Goal: Transaction & Acquisition: Purchase product/service

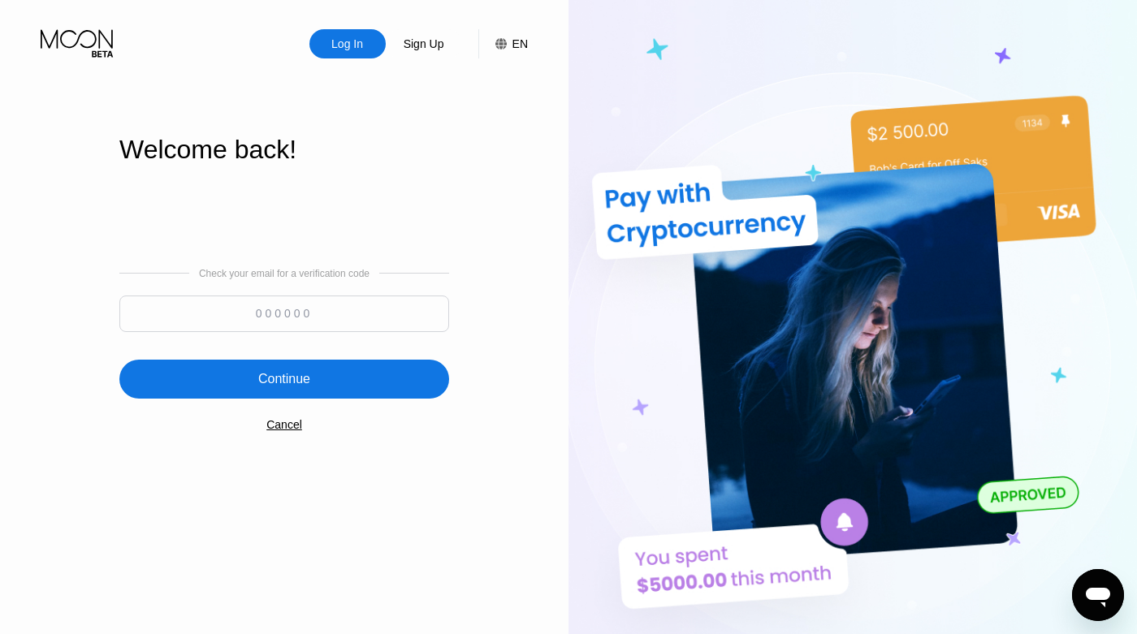
click at [308, 313] on input at bounding box center [284, 314] width 330 height 37
type input "379906"
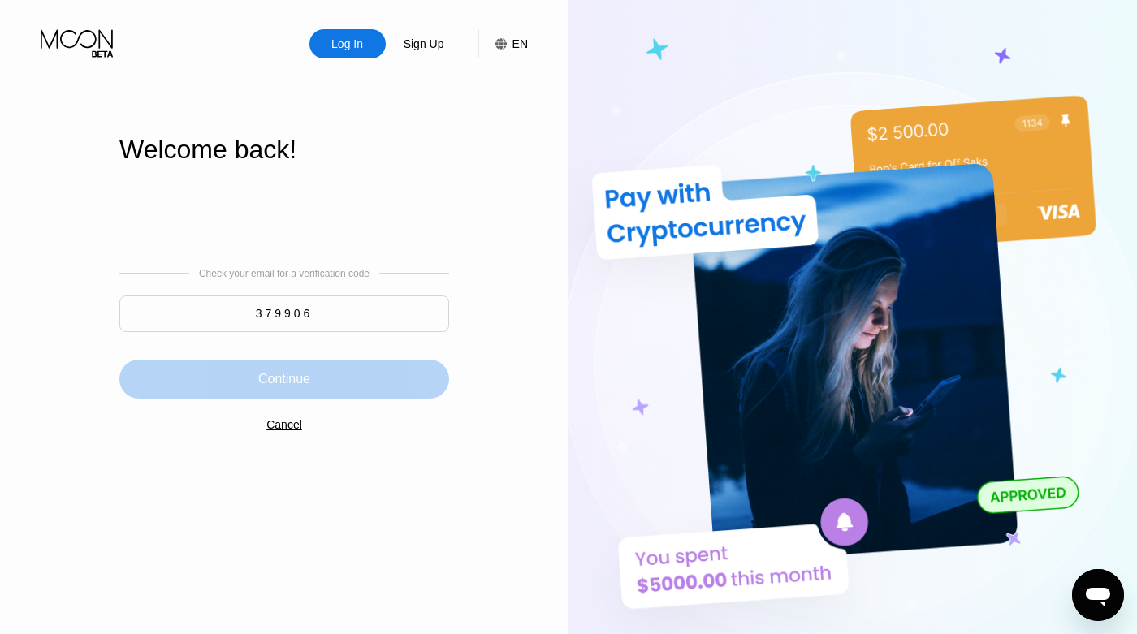
click at [248, 365] on div "Continue" at bounding box center [284, 379] width 330 height 39
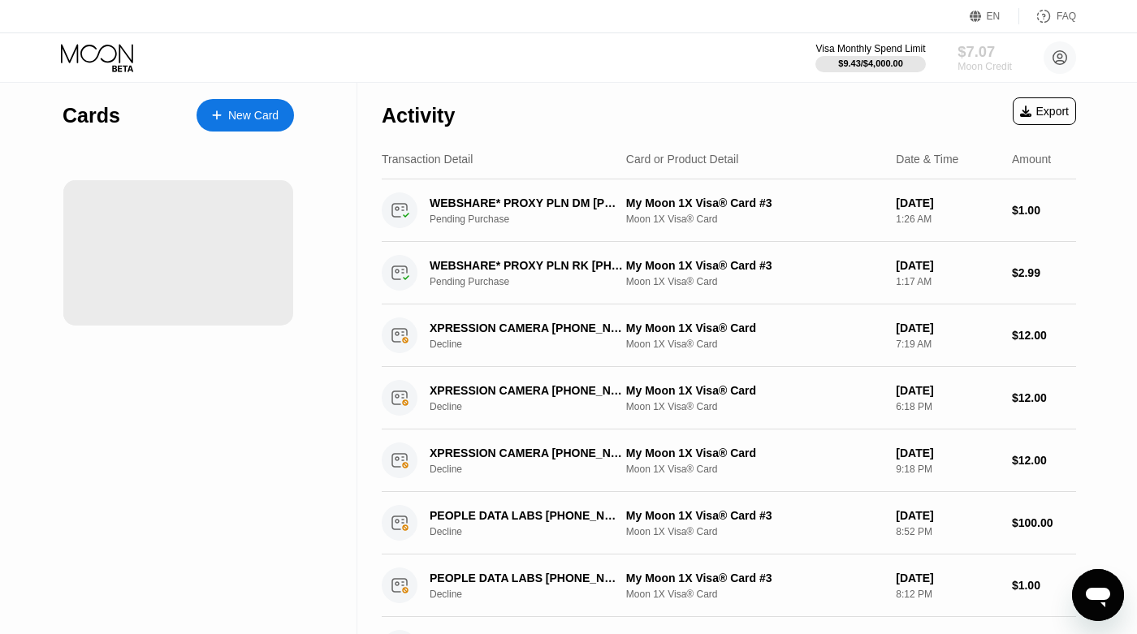
click at [966, 52] on div "$7.07" at bounding box center [984, 51] width 54 height 17
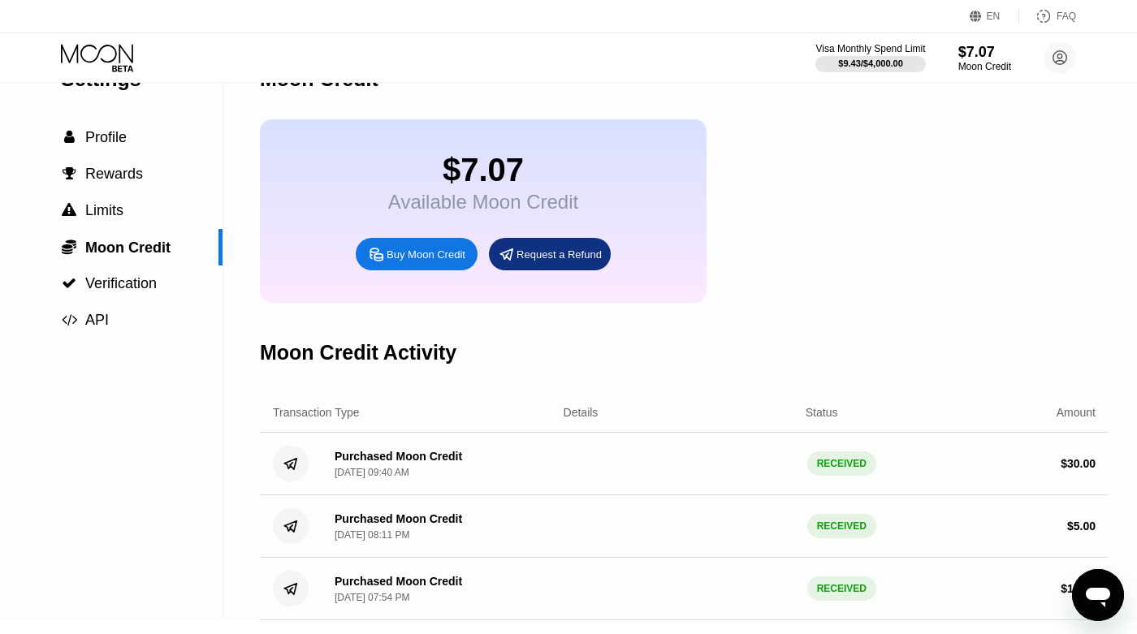
scroll to position [46, 0]
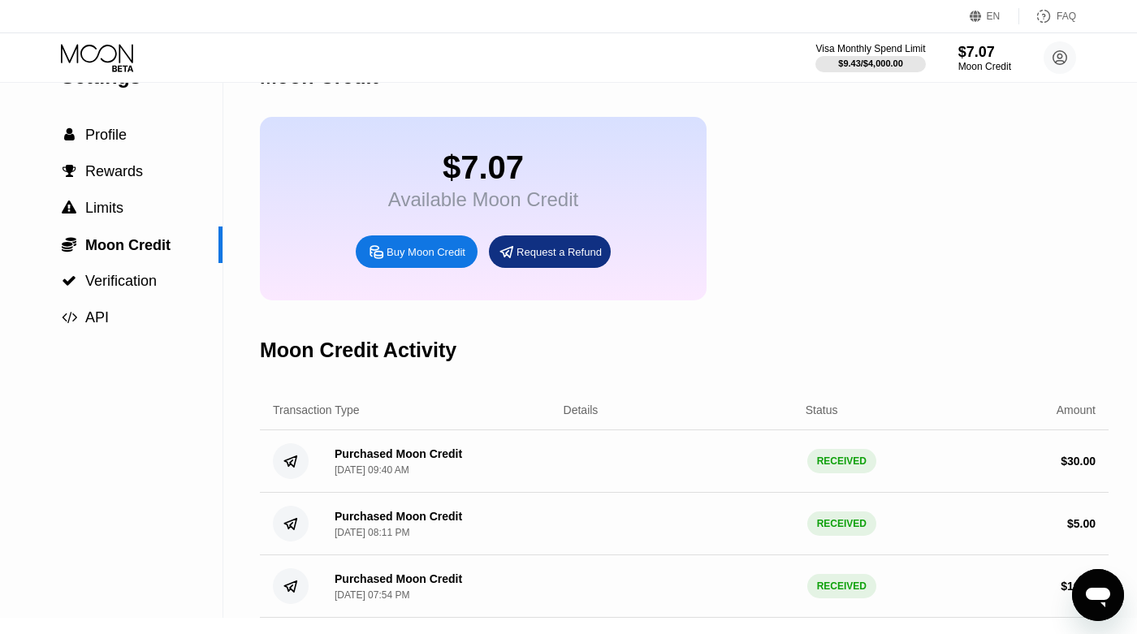
click at [414, 257] on div "Buy Moon Credit" at bounding box center [425, 252] width 79 height 14
type input "0"
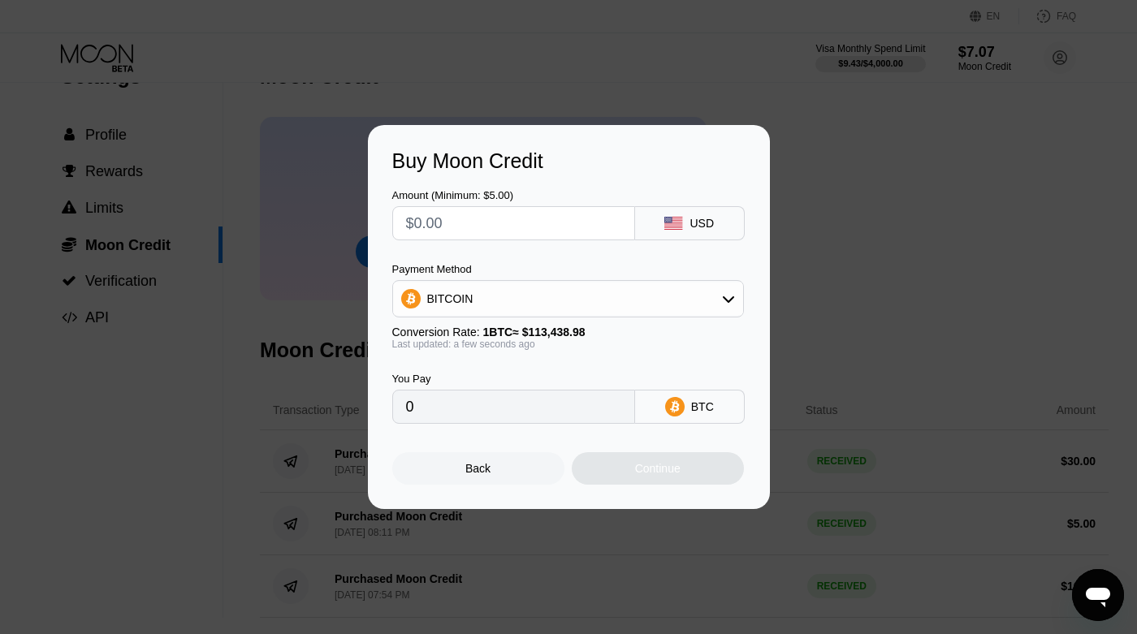
click at [536, 224] on input "text" at bounding box center [513, 223] width 215 height 32
type input "$2"
type input "0.00001764"
type input "$20"
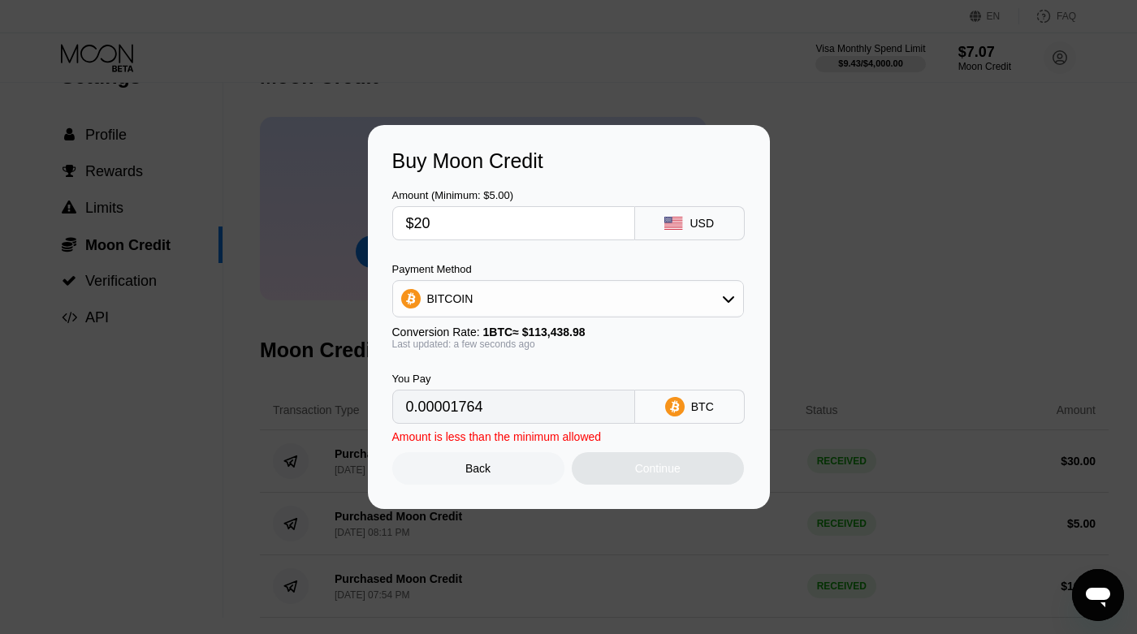
type input "0.00017631"
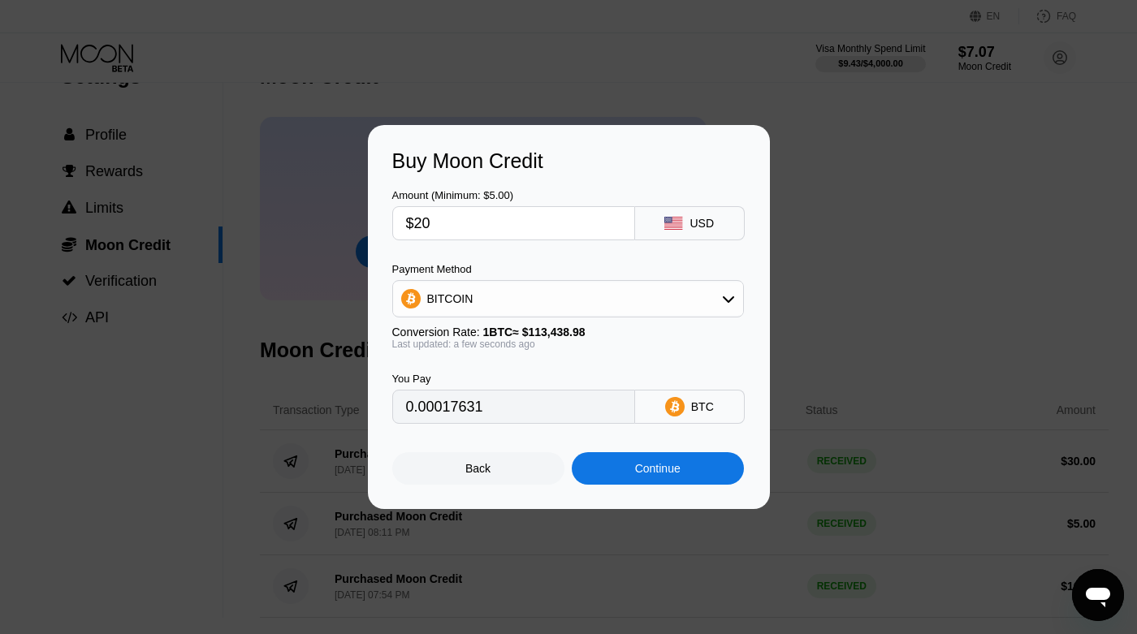
type input "$20"
click at [641, 471] on div "Continue" at bounding box center [657, 468] width 45 height 13
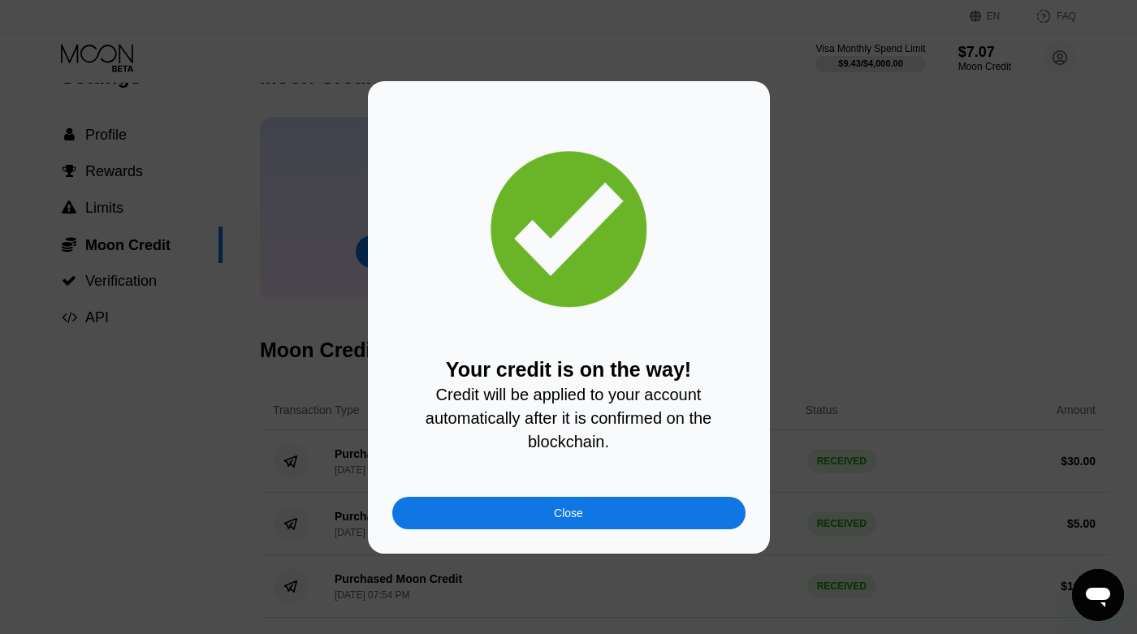
click at [531, 514] on div "Close" at bounding box center [568, 513] width 353 height 32
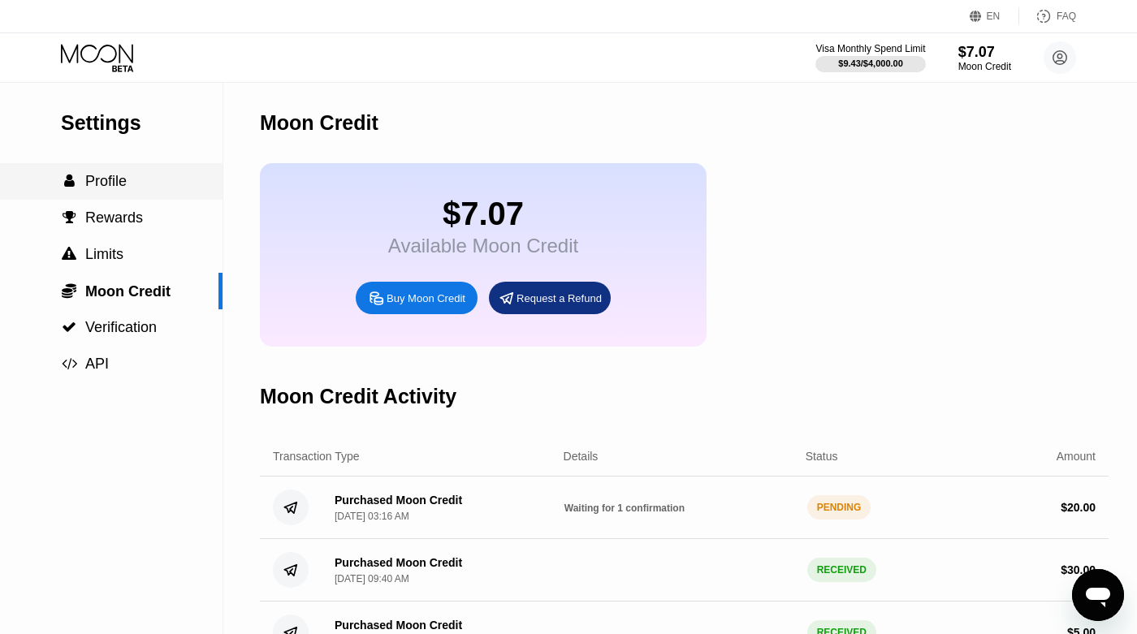
scroll to position [0, 0]
click at [109, 188] on span "Profile" at bounding box center [105, 181] width 41 height 16
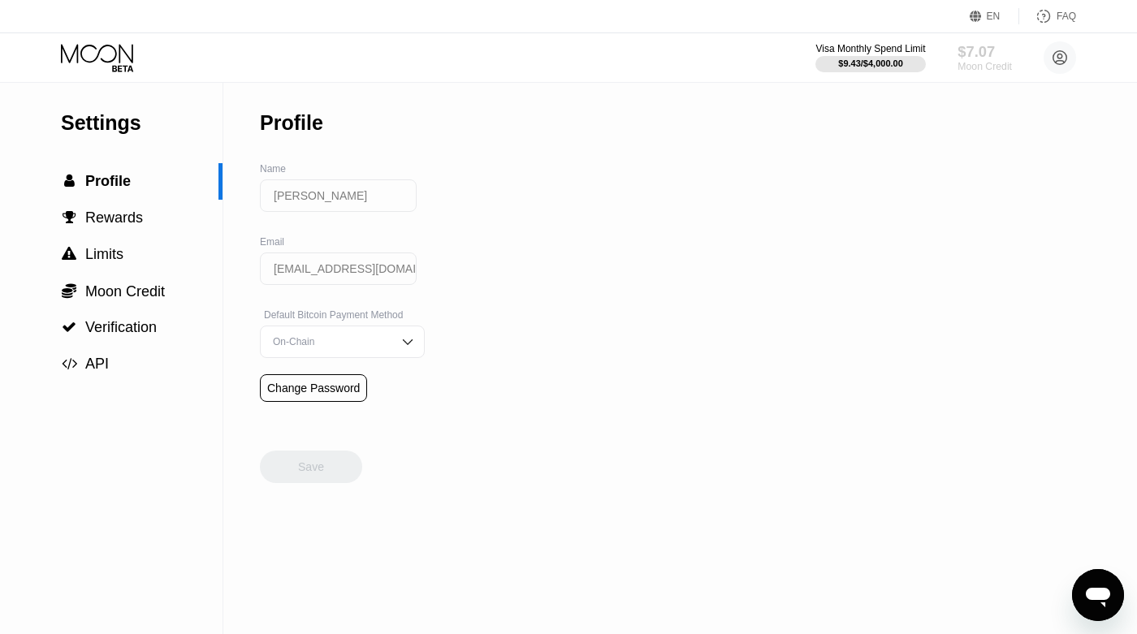
click at [976, 51] on div "$7.07" at bounding box center [984, 51] width 54 height 17
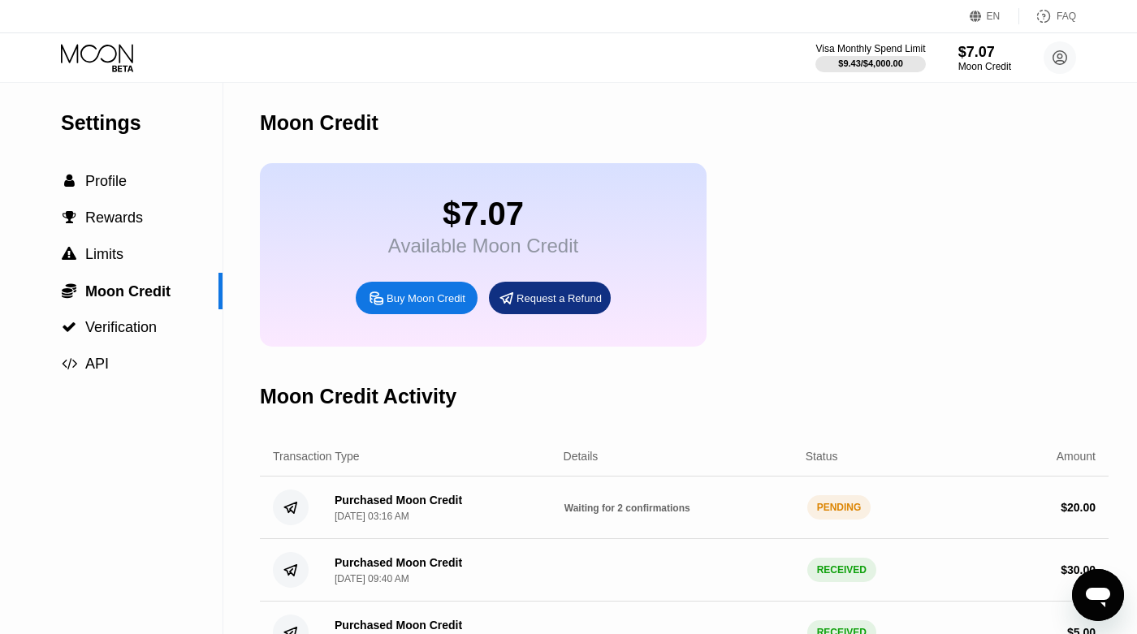
click at [112, 59] on icon at bounding box center [99, 58] width 76 height 28
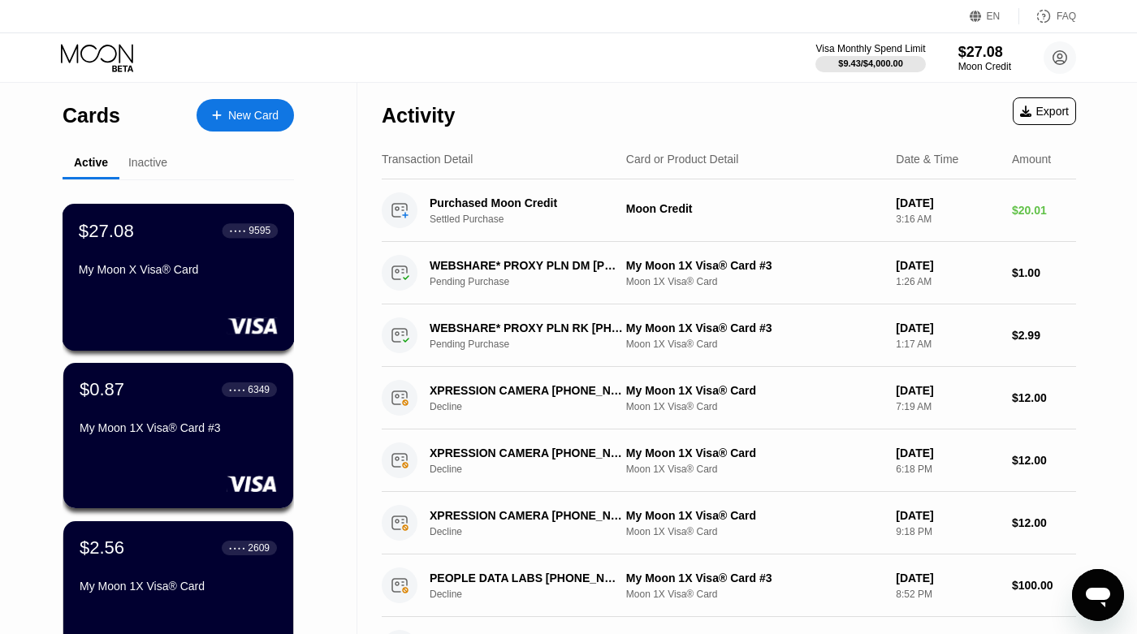
click at [159, 270] on div "My Moon X Visa® Card" at bounding box center [178, 269] width 199 height 13
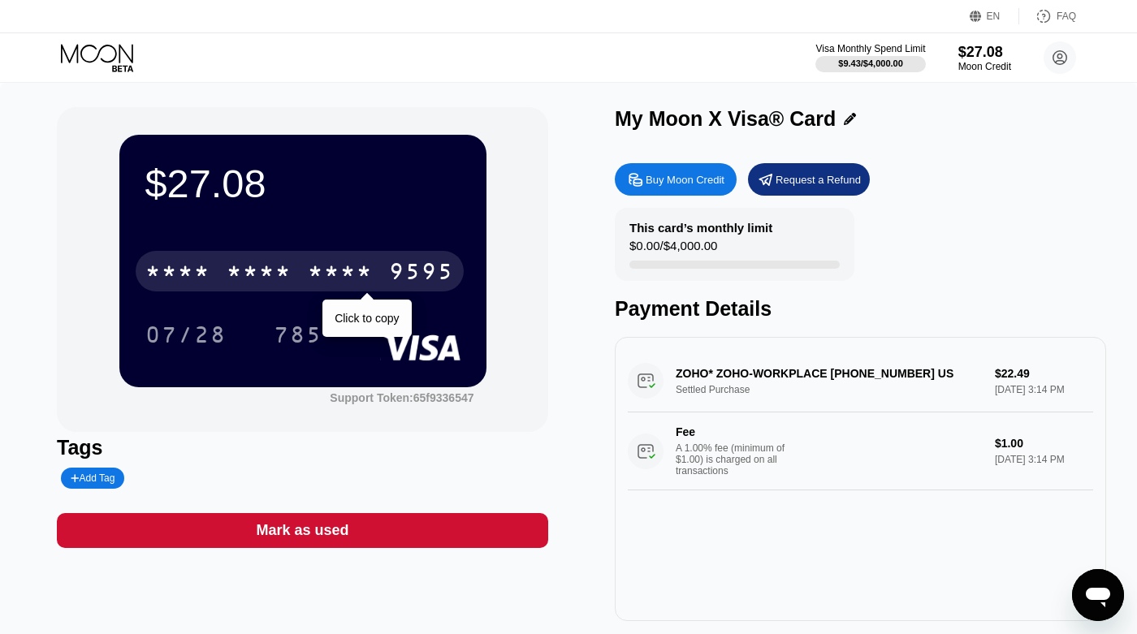
click at [241, 267] on div "* * * *" at bounding box center [259, 274] width 65 height 26
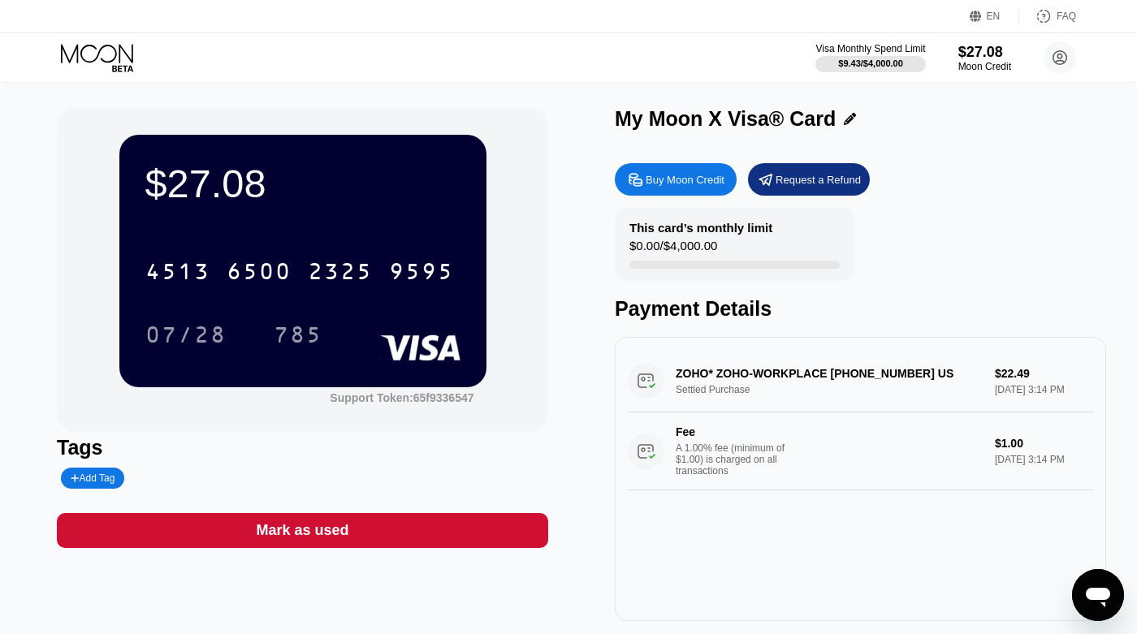
click at [118, 50] on icon at bounding box center [99, 58] width 76 height 28
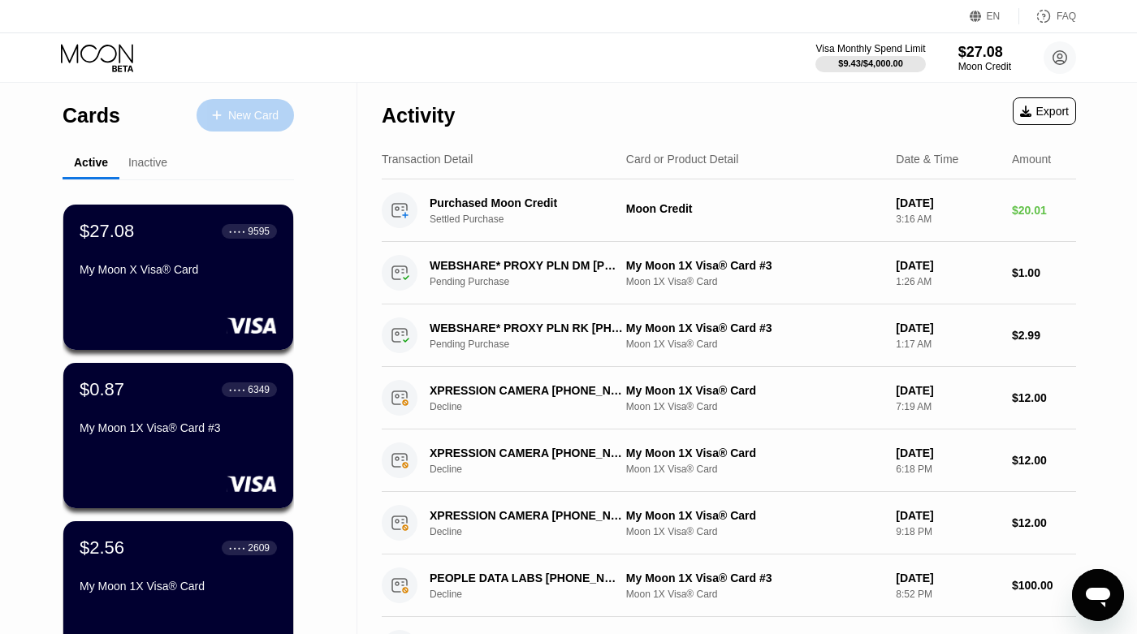
click at [229, 115] on div "New Card" at bounding box center [253, 116] width 50 height 14
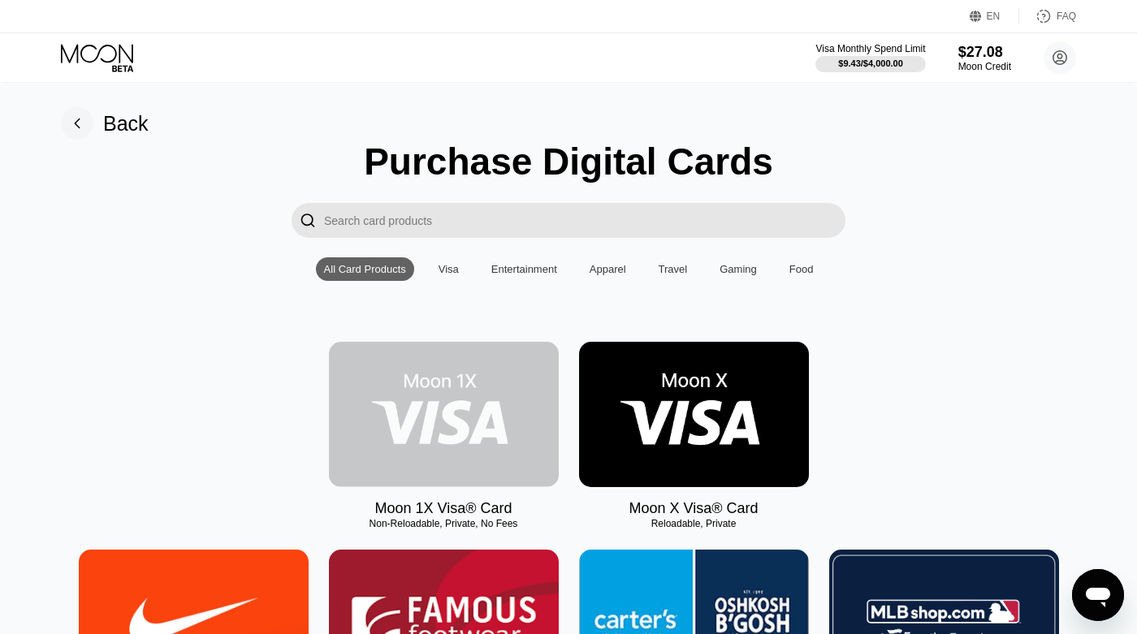
click at [455, 412] on img at bounding box center [444, 414] width 230 height 145
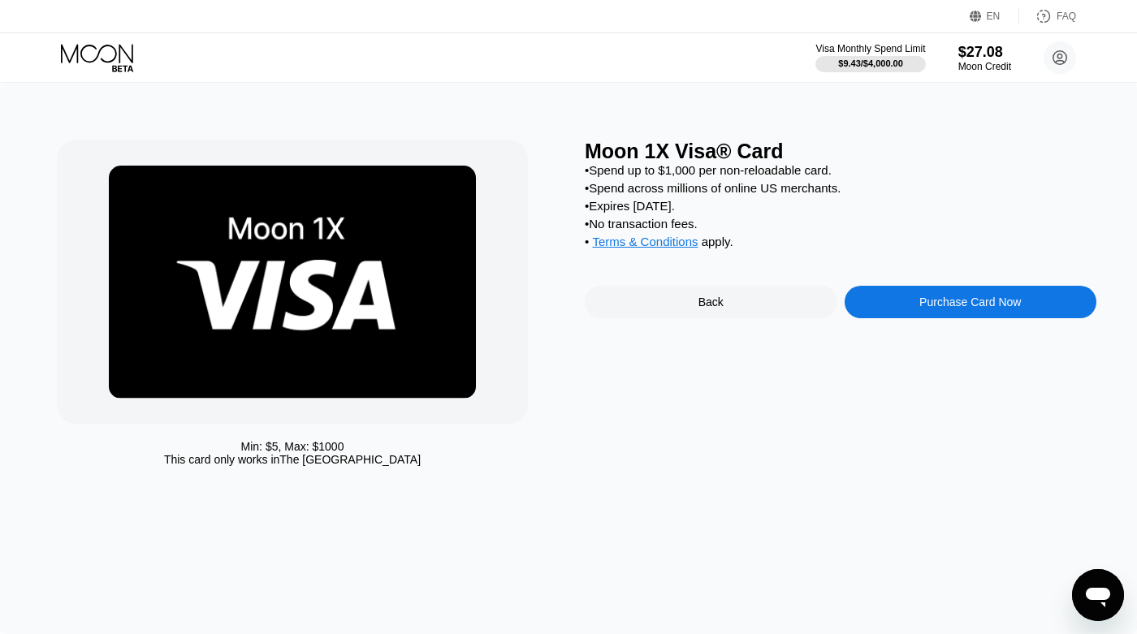
click at [421, 309] on img at bounding box center [292, 282] width 367 height 233
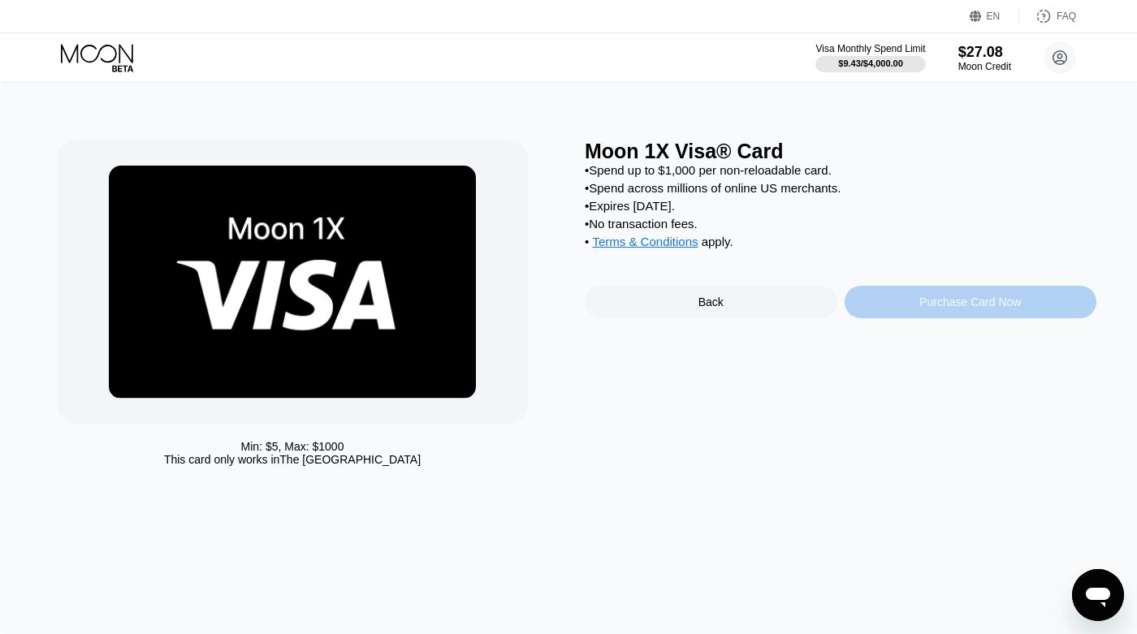
click at [974, 309] on div "Purchase Card Now" at bounding box center [969, 302] width 101 height 13
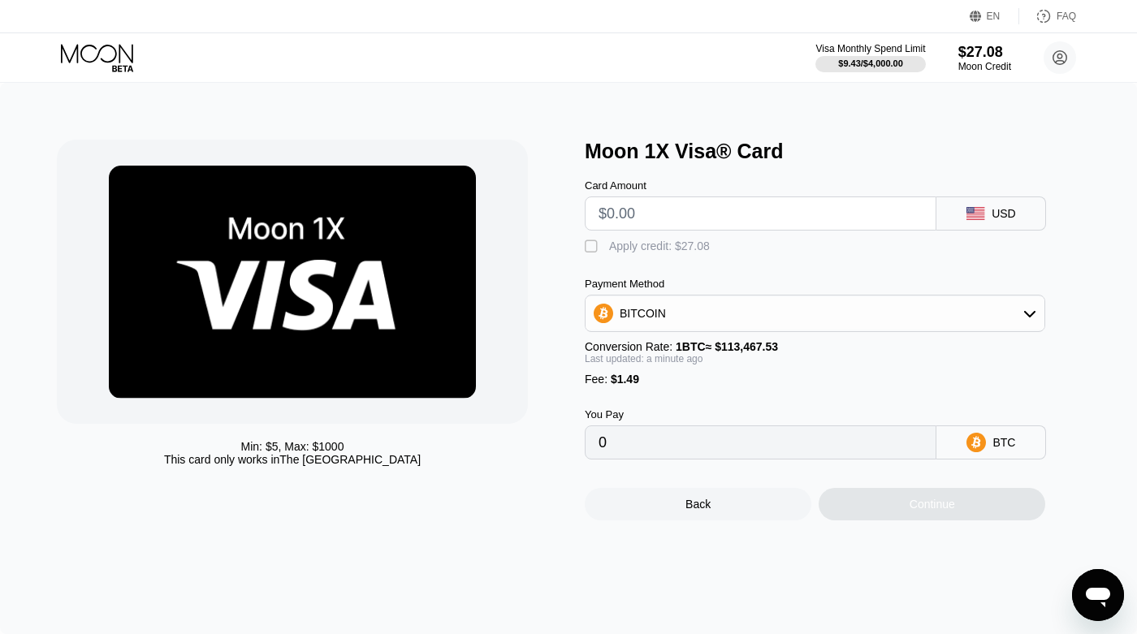
click at [798, 208] on input "text" at bounding box center [760, 213] width 324 height 32
type input "$1"
type input "0.00002195"
type input "$11"
type input "0.00011008"
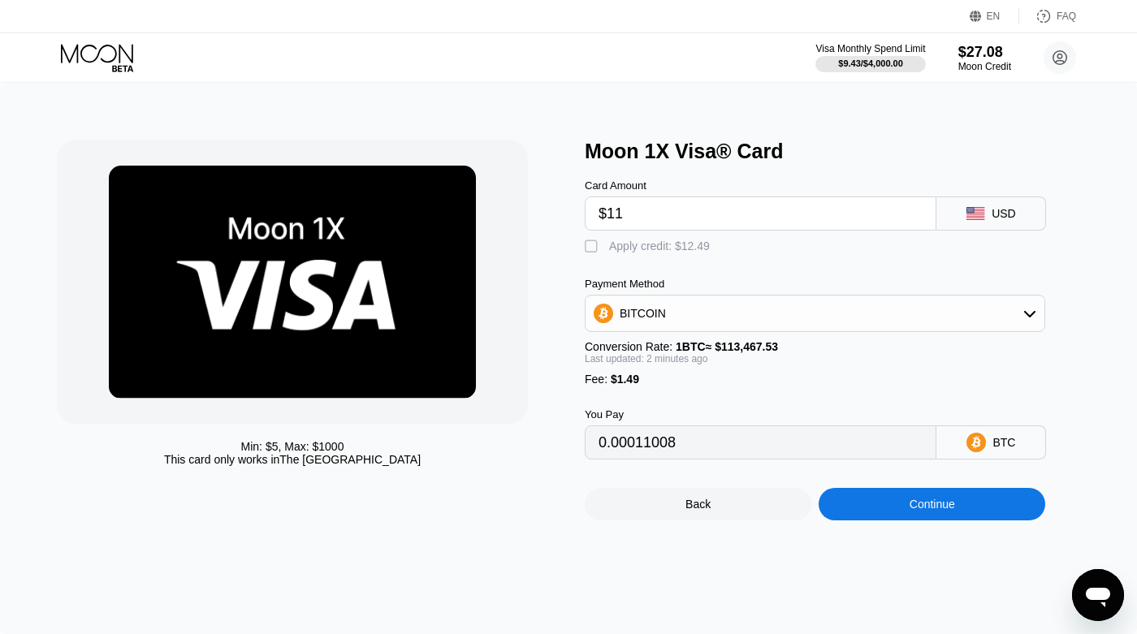
type input "$11"
click at [741, 577] on div "Min: $ 5 , Max: $ 1000 This card only works in The United States Moon 1X Visa® …" at bounding box center [568, 358] width 1137 height 551
click at [594, 244] on div "" at bounding box center [593, 247] width 16 height 16
type input "0"
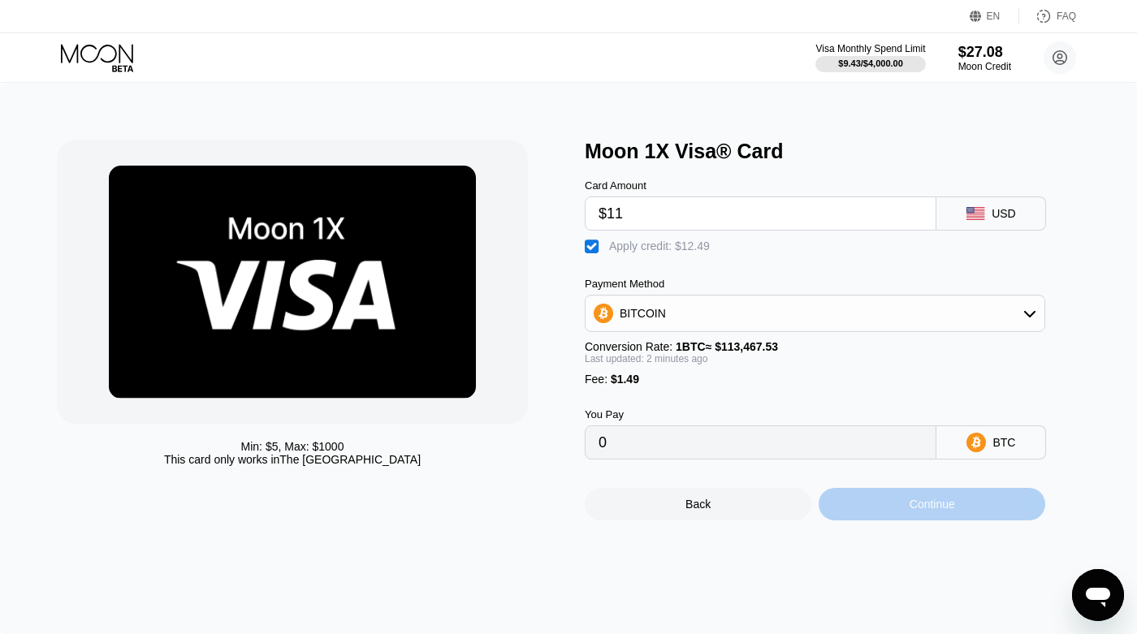
click at [930, 511] on div "Continue" at bounding box center [931, 504] width 45 height 13
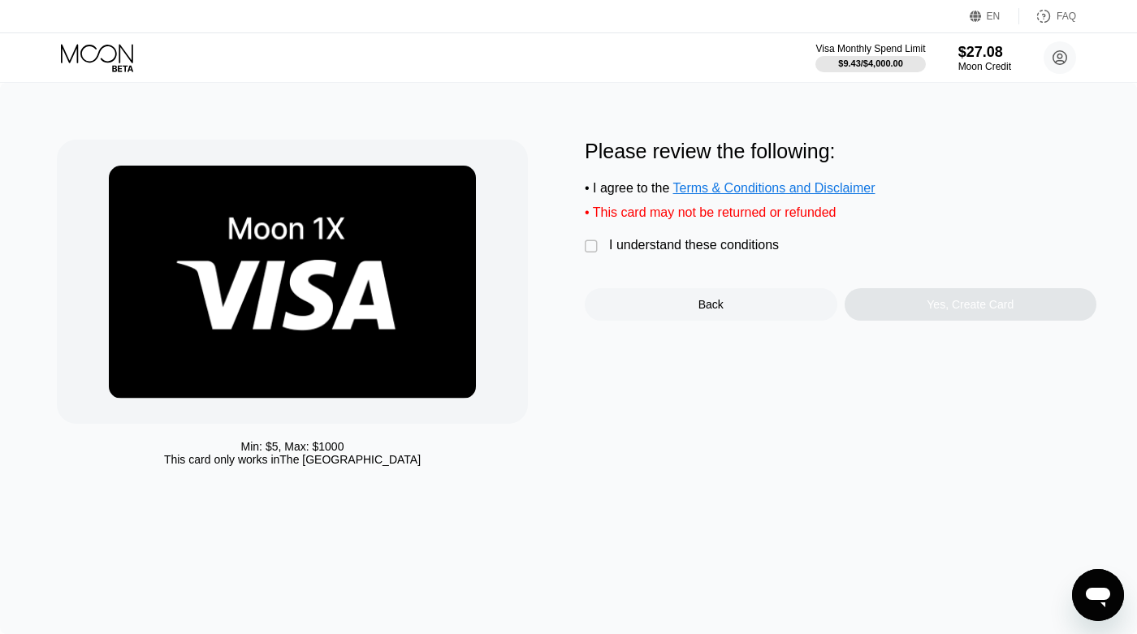
click at [592, 247] on div "" at bounding box center [593, 247] width 16 height 16
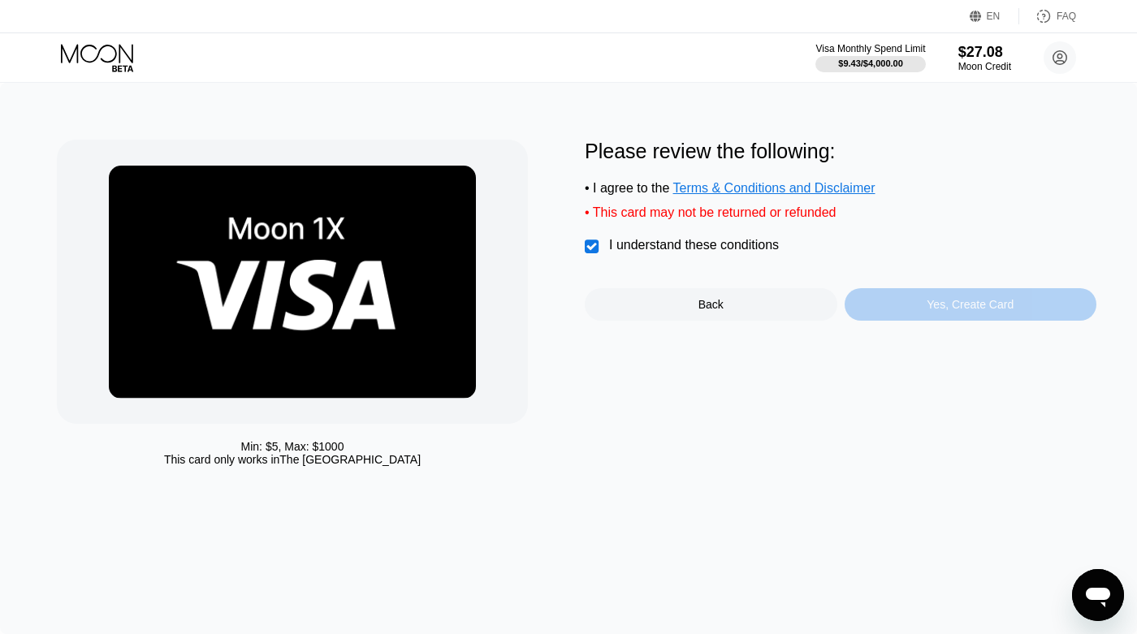
click at [952, 309] on div "Yes, Create Card" at bounding box center [969, 304] width 87 height 13
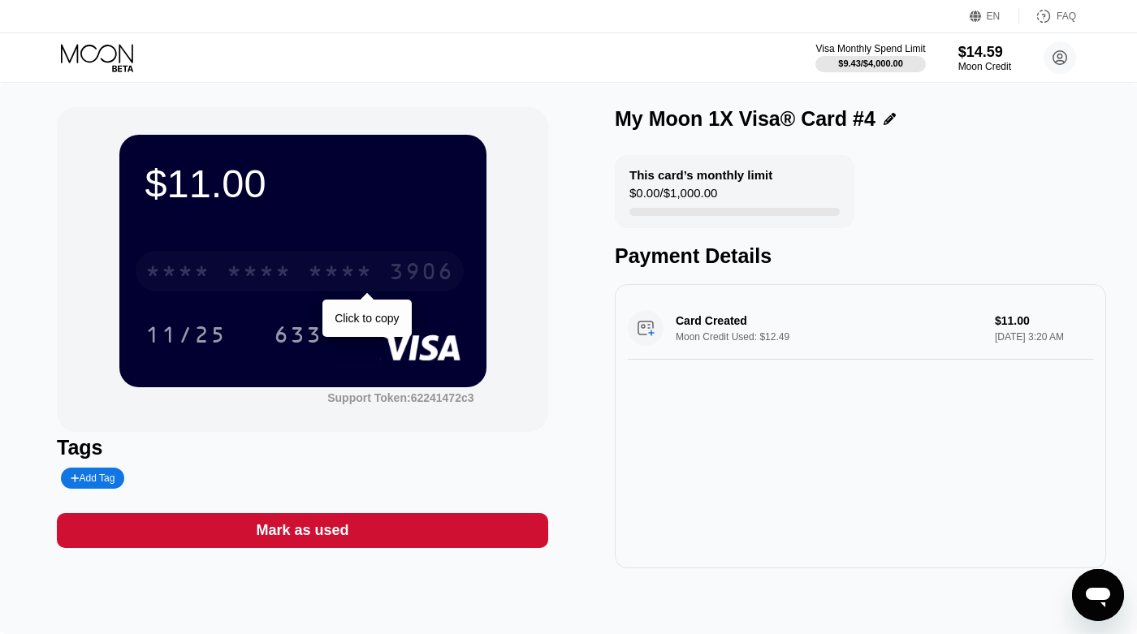
click at [306, 265] on div "* * * * * * * * * * * * 3906" at bounding box center [300, 271] width 328 height 41
